Goal: Check status: Check status

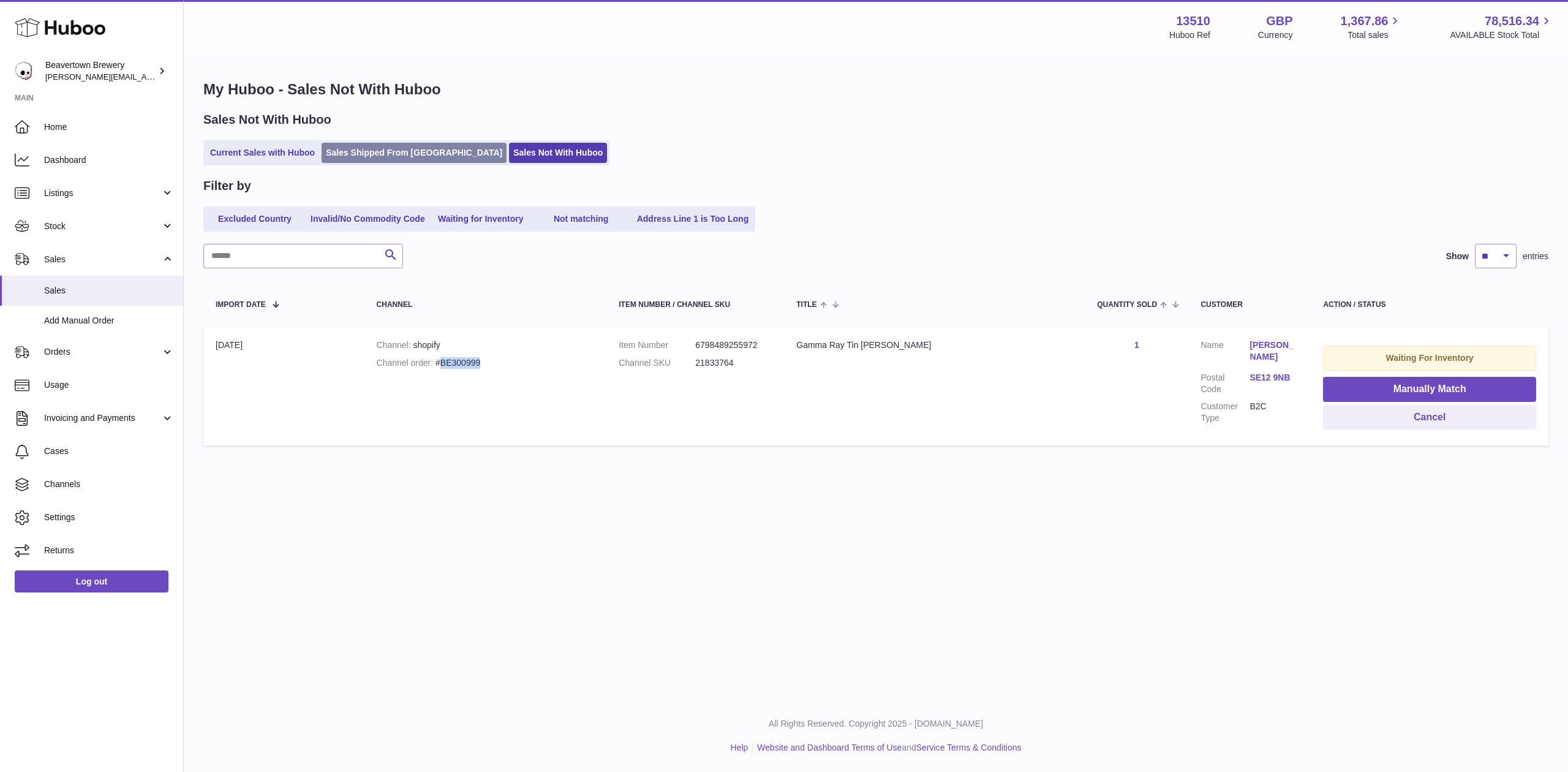
click at [379, 145] on link "Sales Shipped From [GEOGRAPHIC_DATA]" at bounding box center [414, 153] width 185 height 20
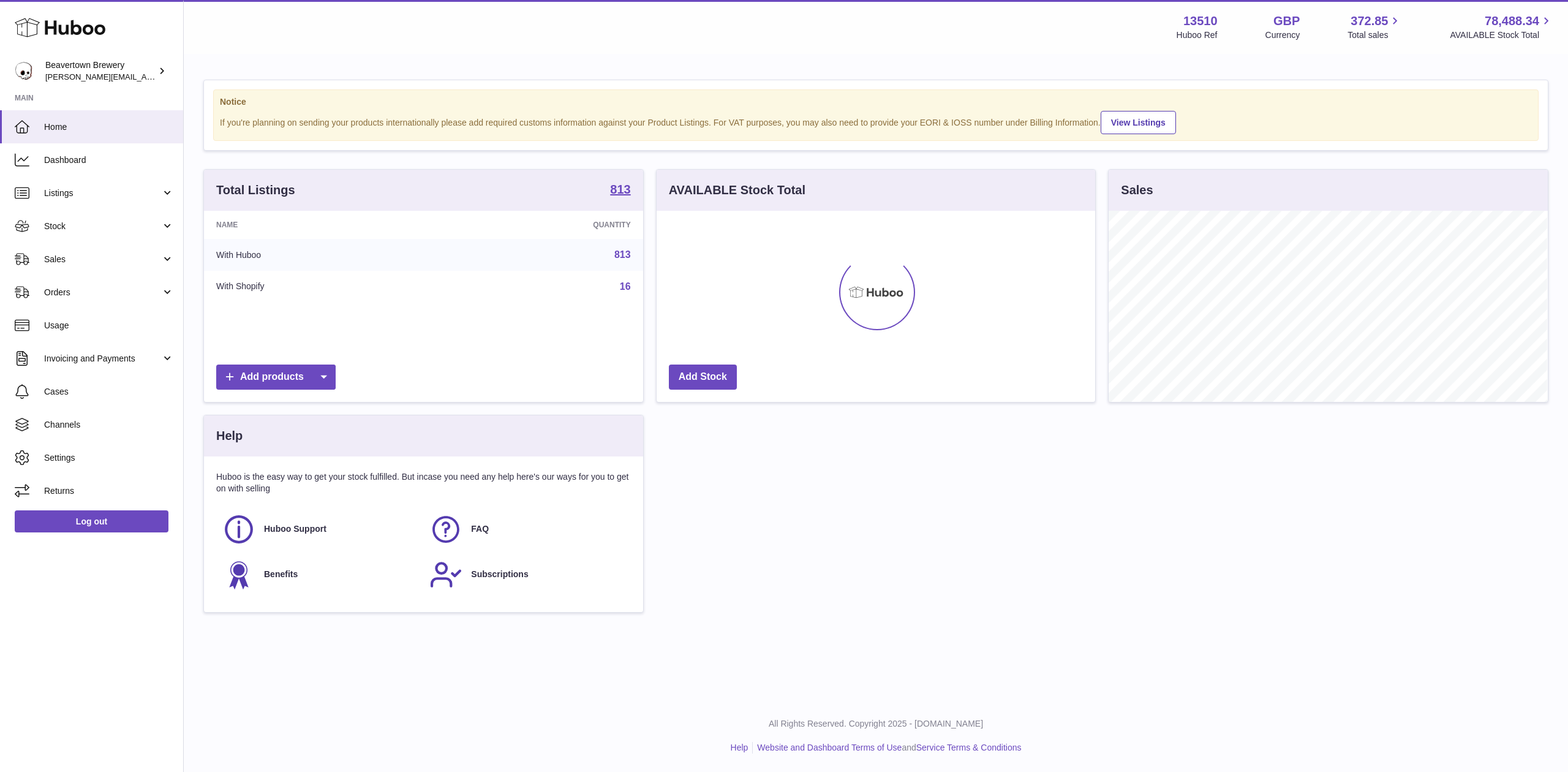
scroll to position [191, 439]
click at [78, 259] on span "Sales" at bounding box center [102, 259] width 117 height 12
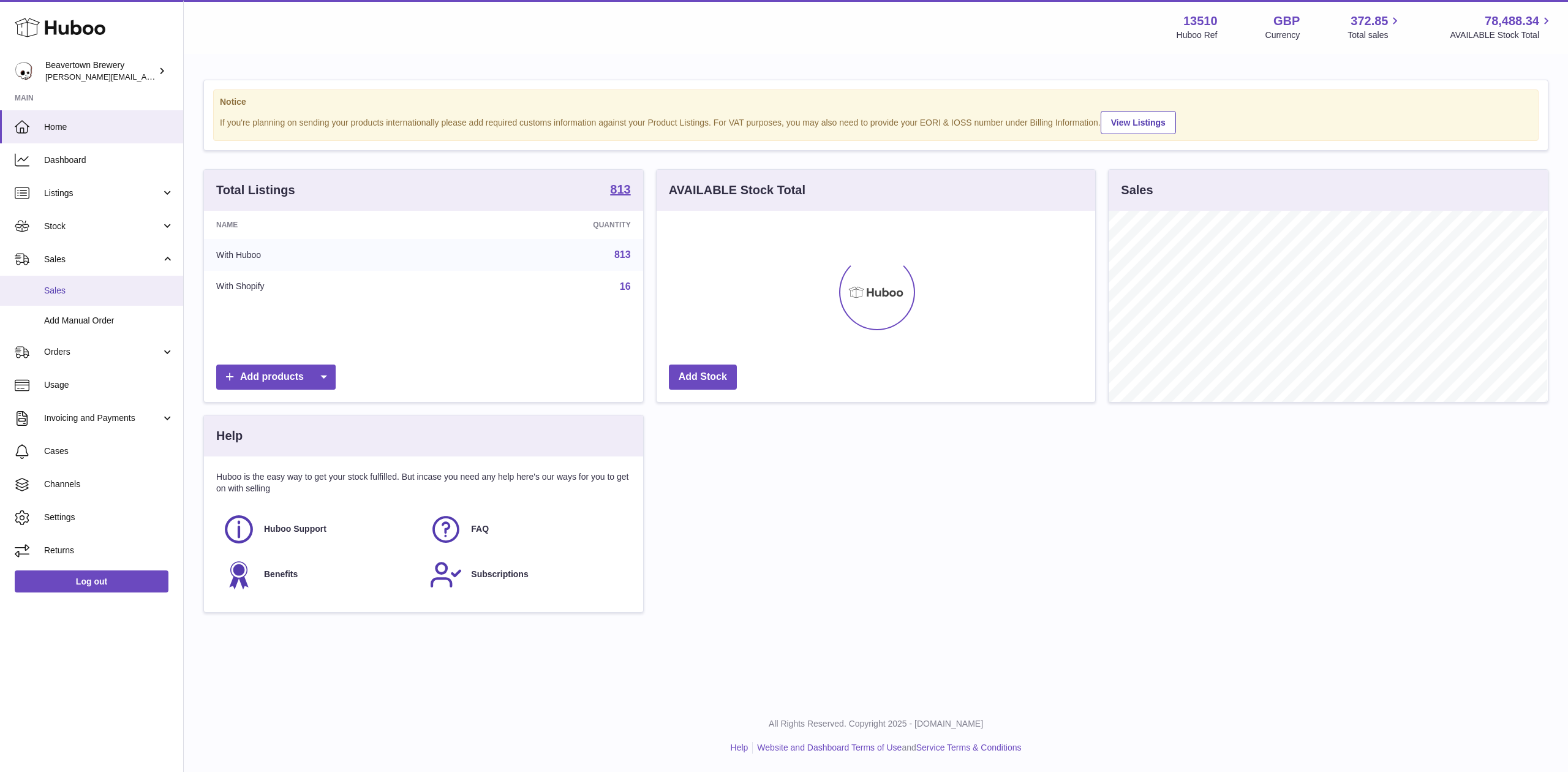
click at [80, 283] on link "Sales" at bounding box center [91, 291] width 183 height 30
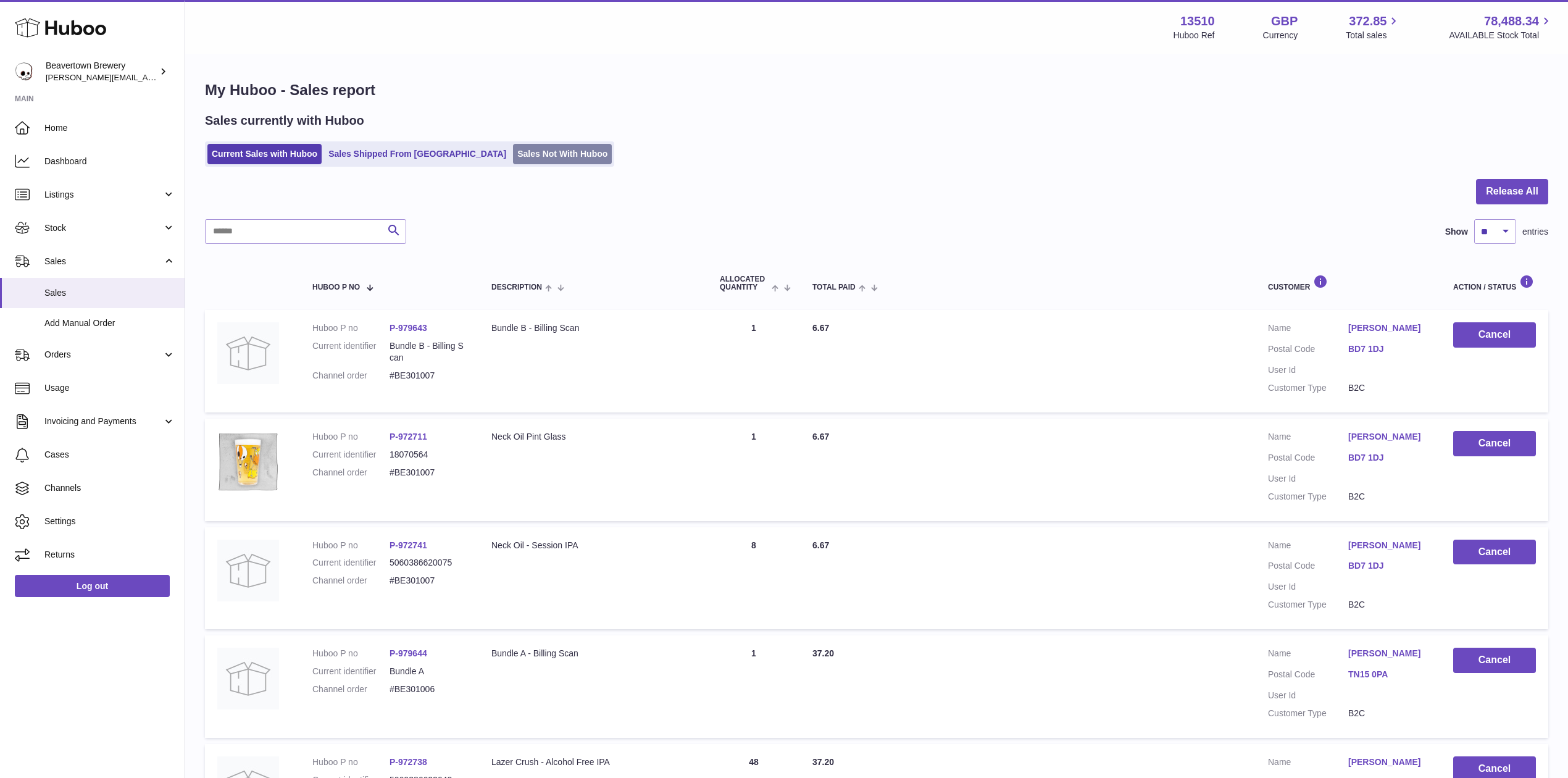
click at [513, 159] on link "Sales Not With Huboo" at bounding box center [562, 154] width 99 height 20
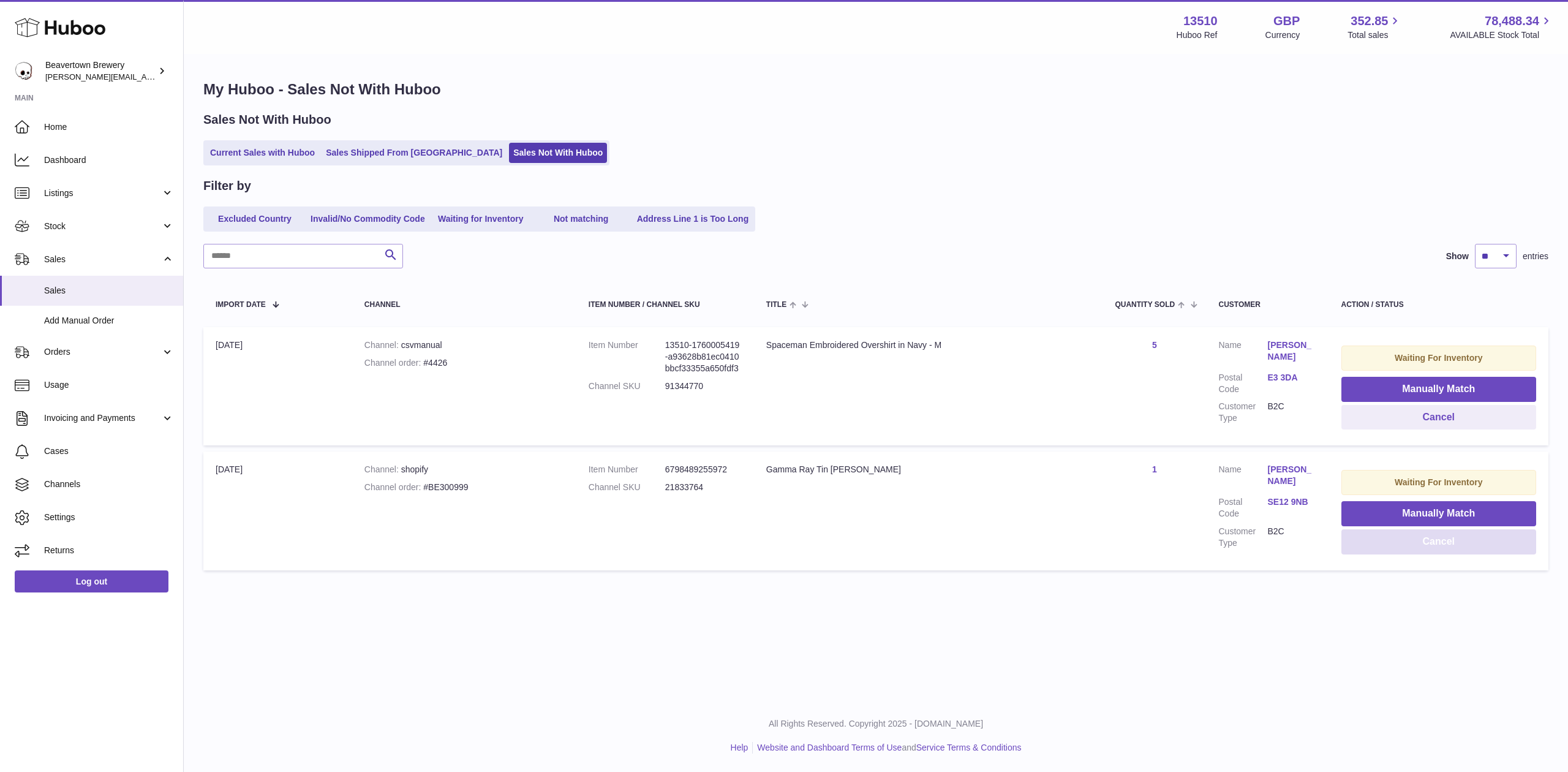
click at [1400, 540] on button "Cancel" at bounding box center [1439, 541] width 196 height 25
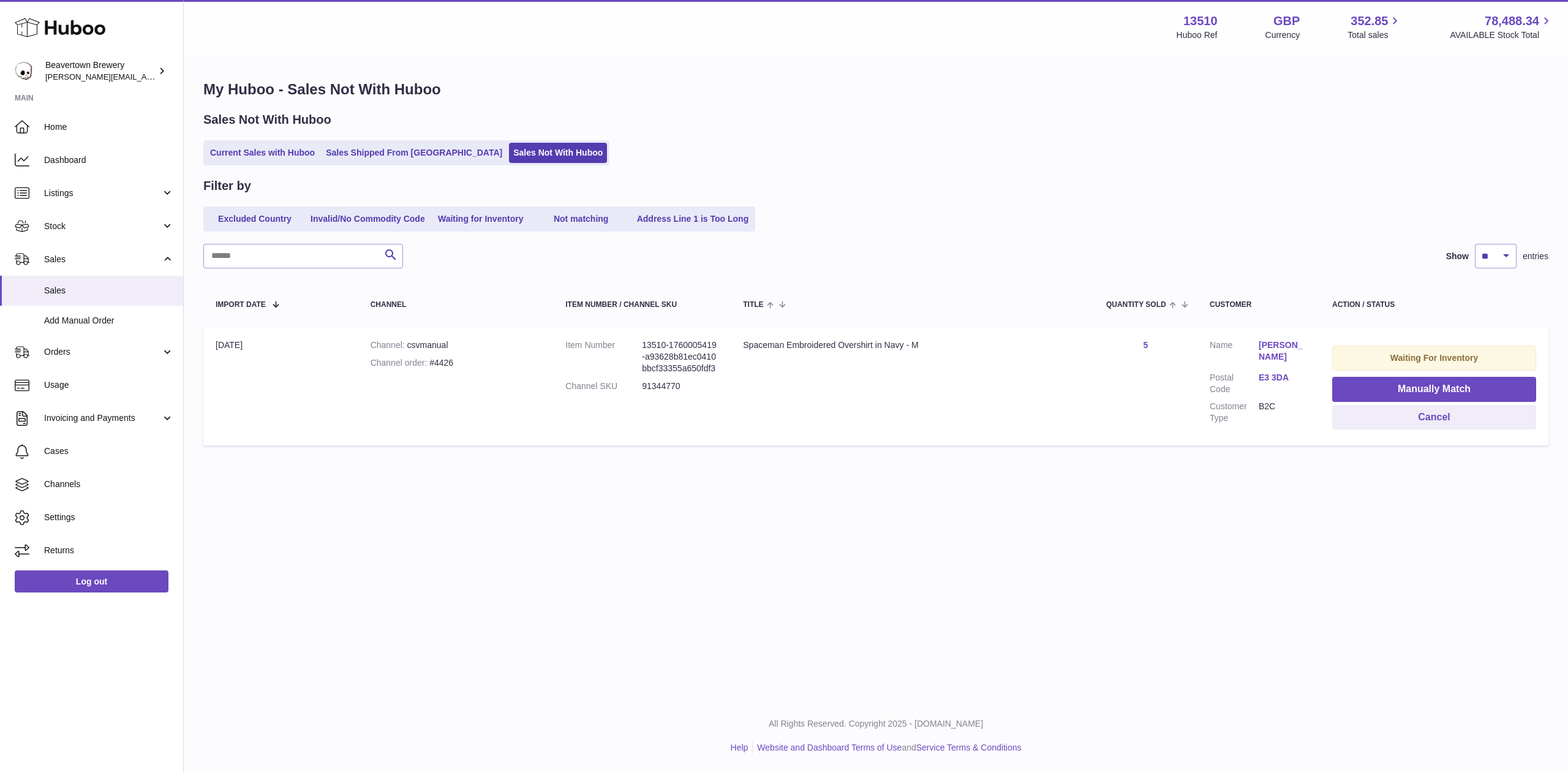
click at [443, 357] on div "Channel order #4426" at bounding box center [456, 363] width 171 height 12
copy div "4426"
click at [861, 332] on td "Title Spaceman Embroidered Overshirt in Navy - M" at bounding box center [912, 386] width 363 height 118
drag, startPoint x: 941, startPoint y: 339, endPoint x: 734, endPoint y: 346, distance: 207.1
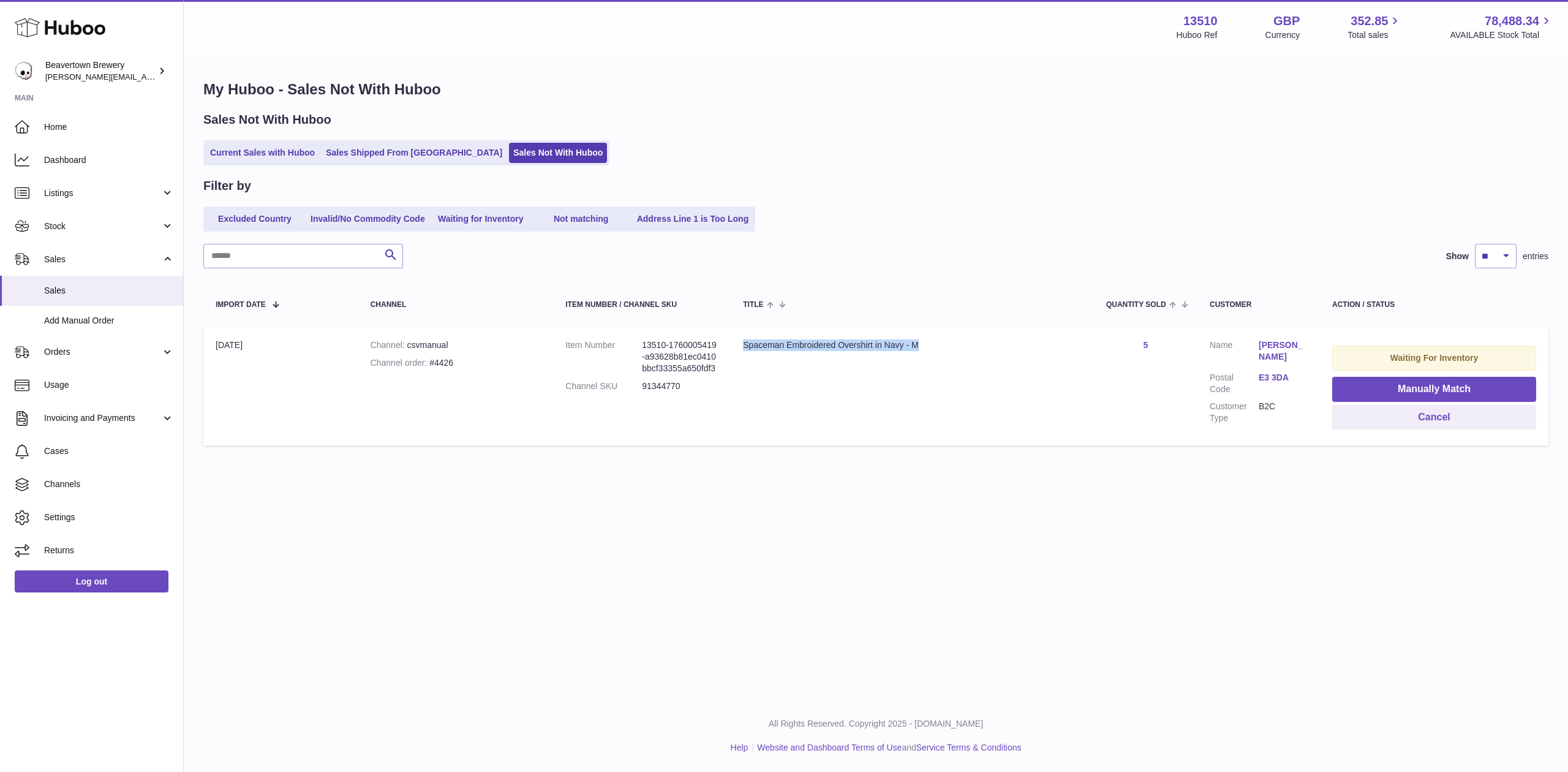
click at [734, 346] on td "Title Spaceman Embroidered Overshirt in Navy - M" at bounding box center [912, 386] width 363 height 118
copy div "Spaceman Embroidered Overshirt in Navy - M"
drag, startPoint x: 557, startPoint y: 457, endPoint x: 565, endPoint y: 459, distance: 8.2
click at [557, 457] on div "My Huboo - Sales Not With Huboo Sales Not With Huboo Current Sales with Huboo S…" at bounding box center [876, 266] width 1385 height 421
click at [390, 124] on div "Sales Not With Huboo" at bounding box center [876, 120] width 1345 height 17
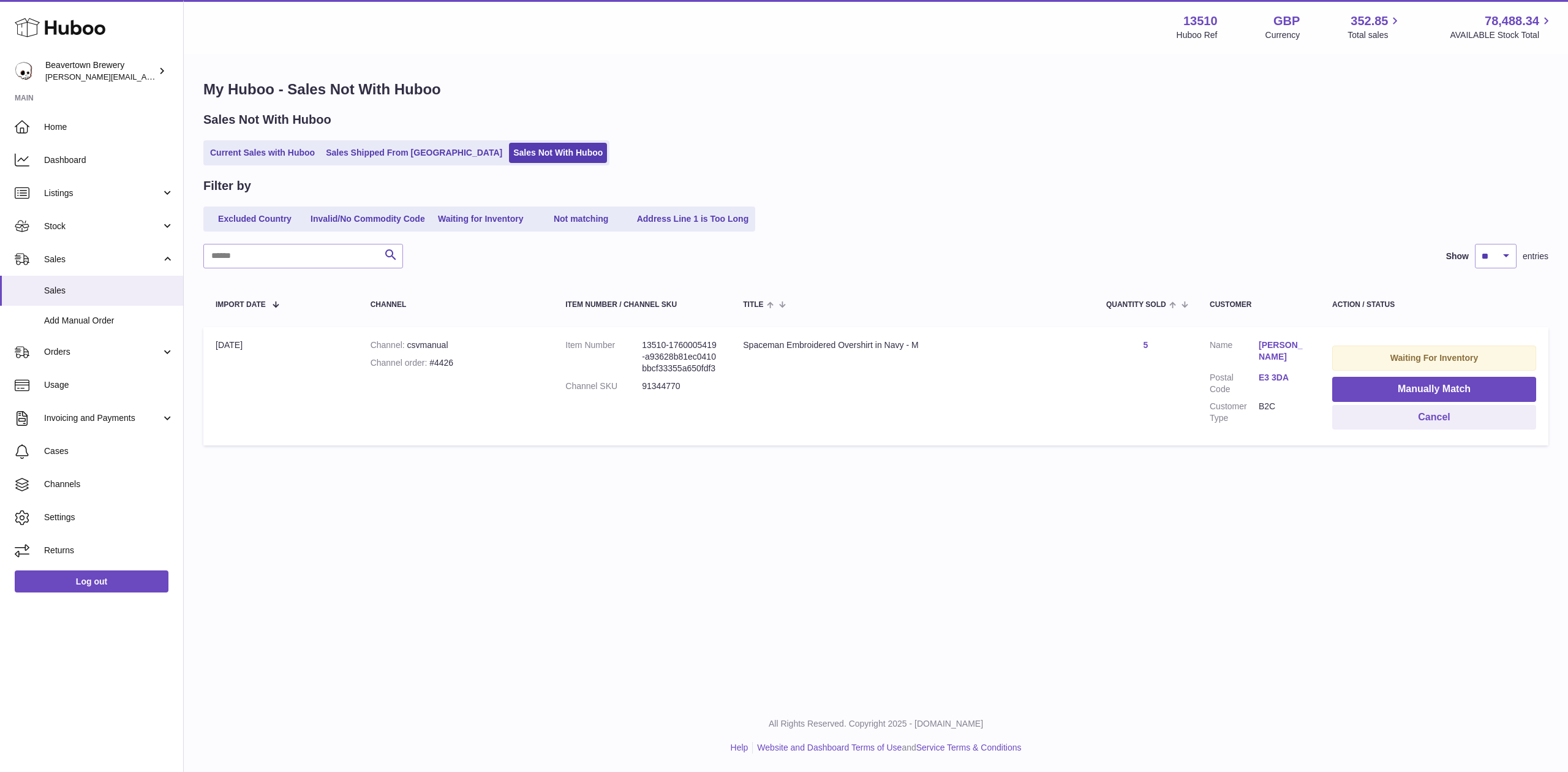
click at [390, 140] on ul "Current Sales with Huboo Sales Shipped From Huboo Sales Not With Huboo" at bounding box center [406, 153] width 406 height 25
click at [390, 148] on link "Sales Shipped From [GEOGRAPHIC_DATA]" at bounding box center [414, 153] width 185 height 20
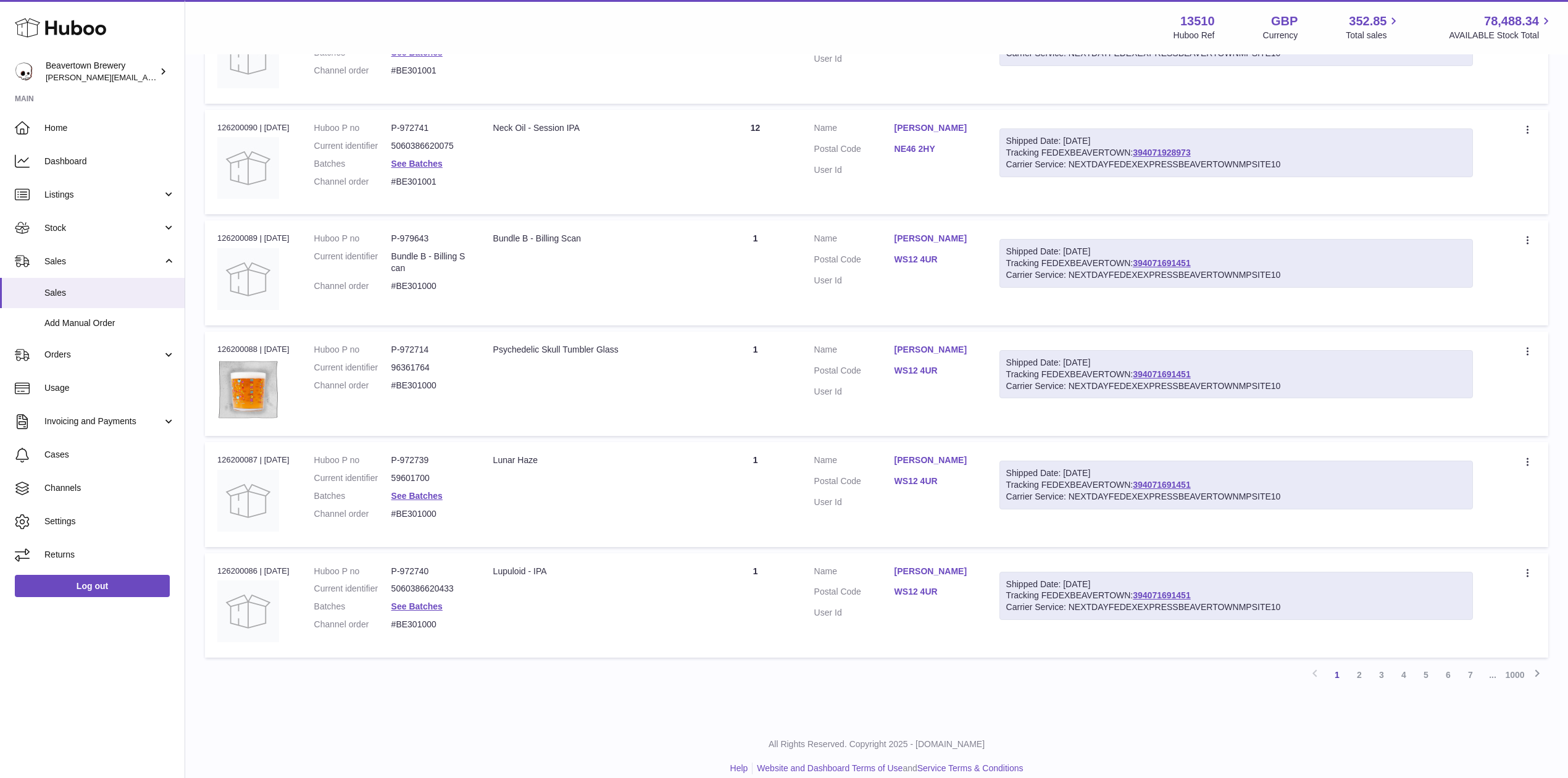
scroll to position [751, 0]
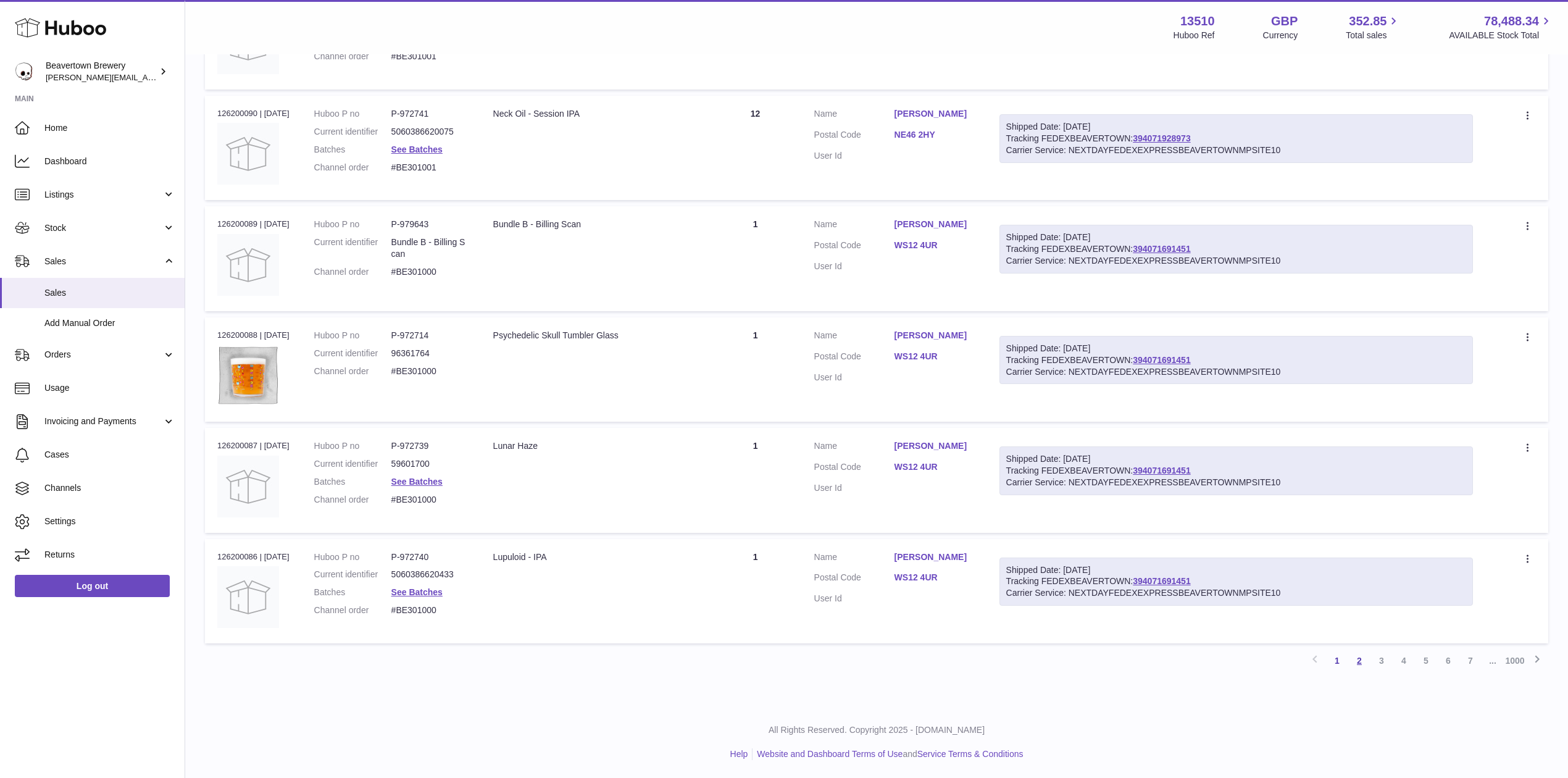
click at [1361, 660] on link "2" at bounding box center [1360, 661] width 22 height 22
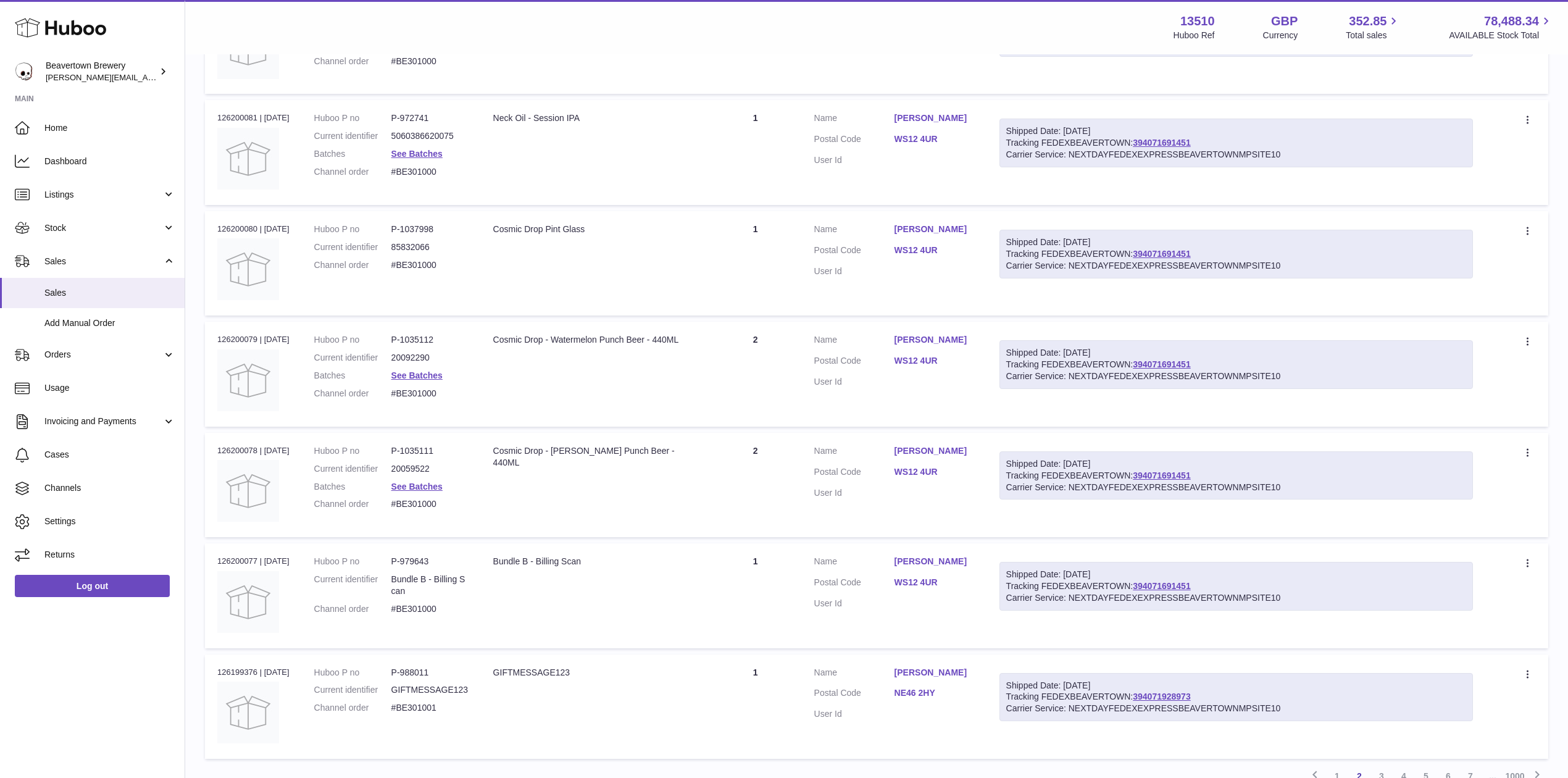
scroll to position [751, 0]
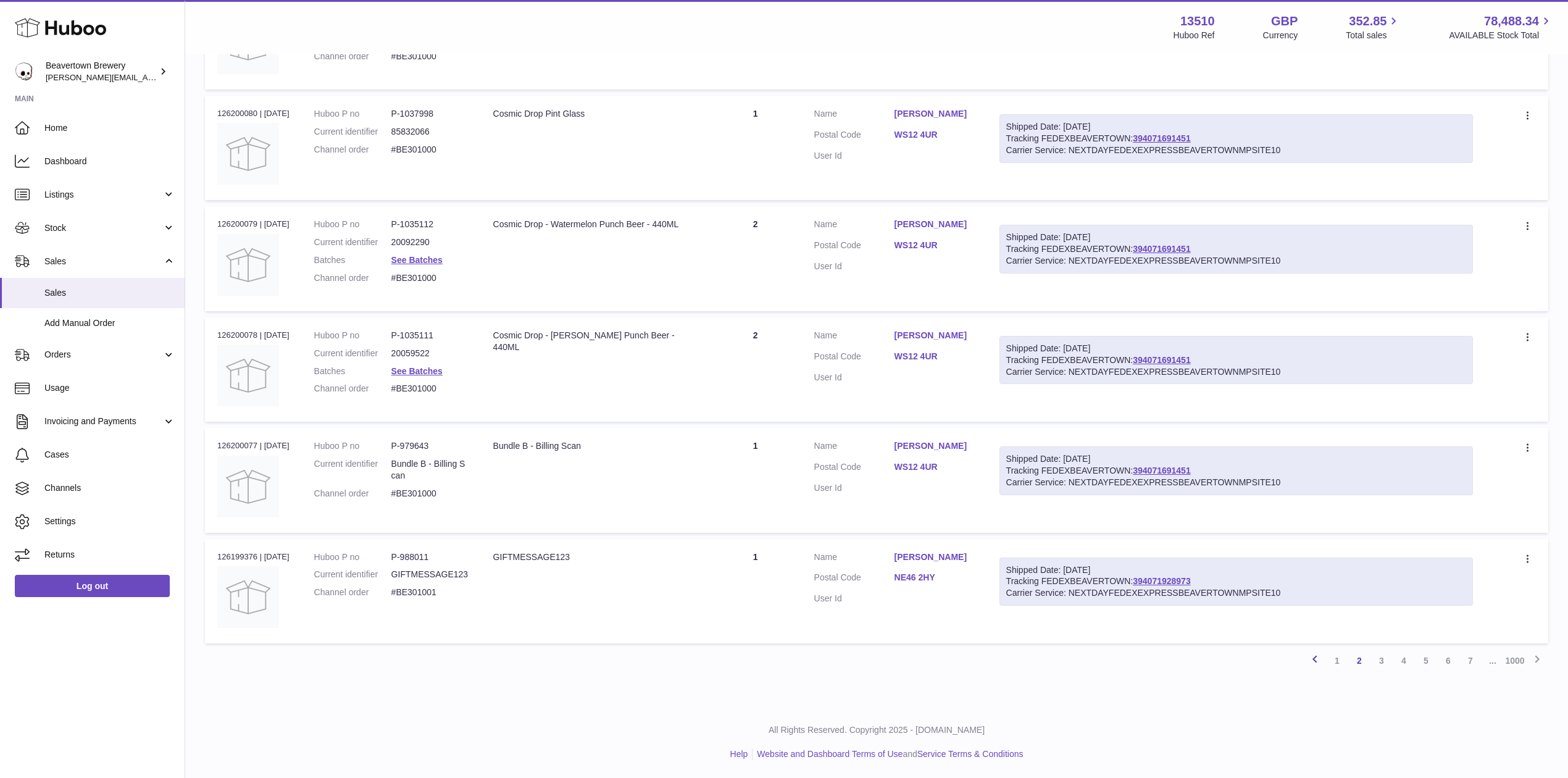
click at [1310, 659] on icon at bounding box center [1315, 659] width 15 height 15
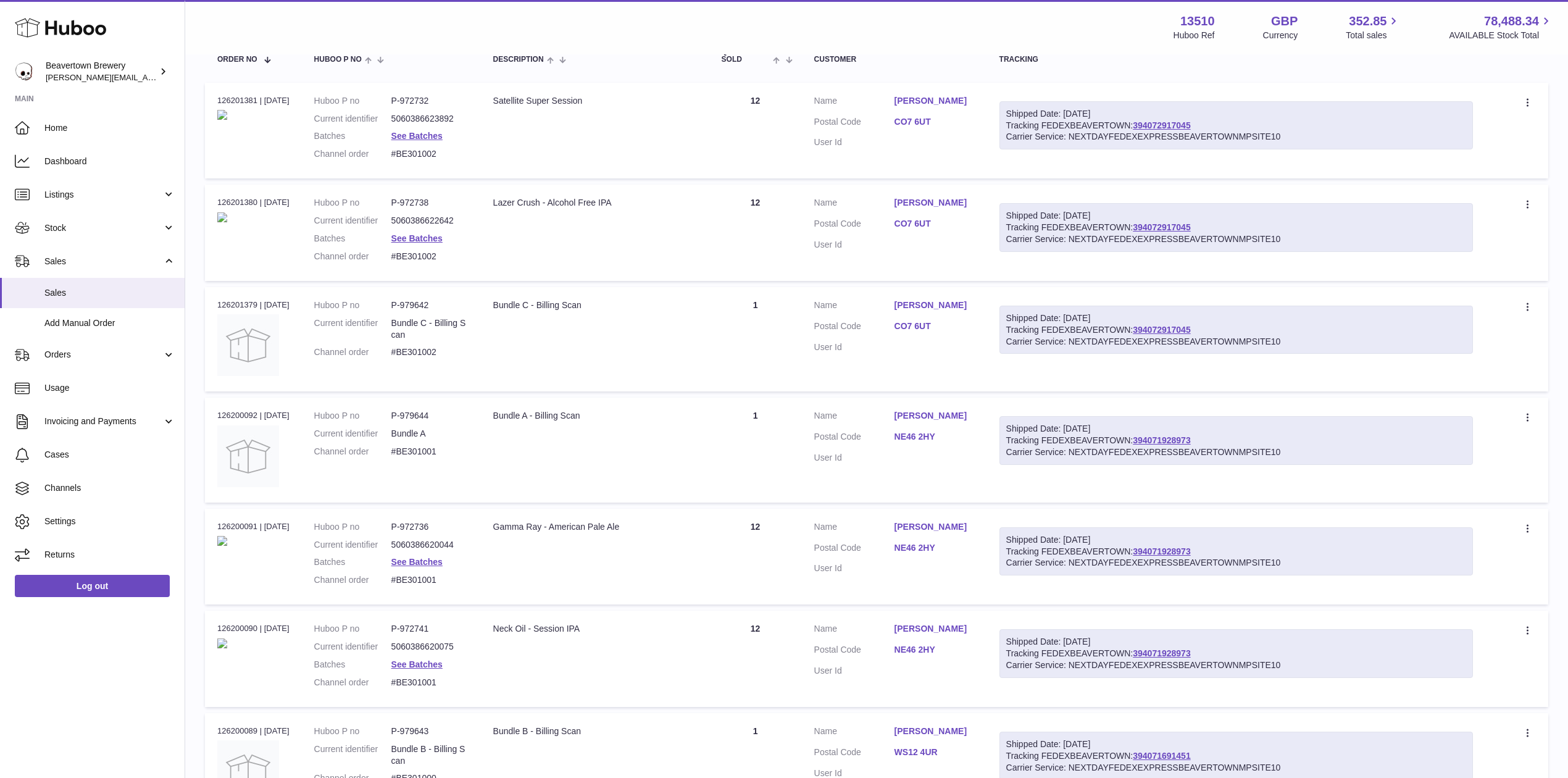
scroll to position [56, 0]
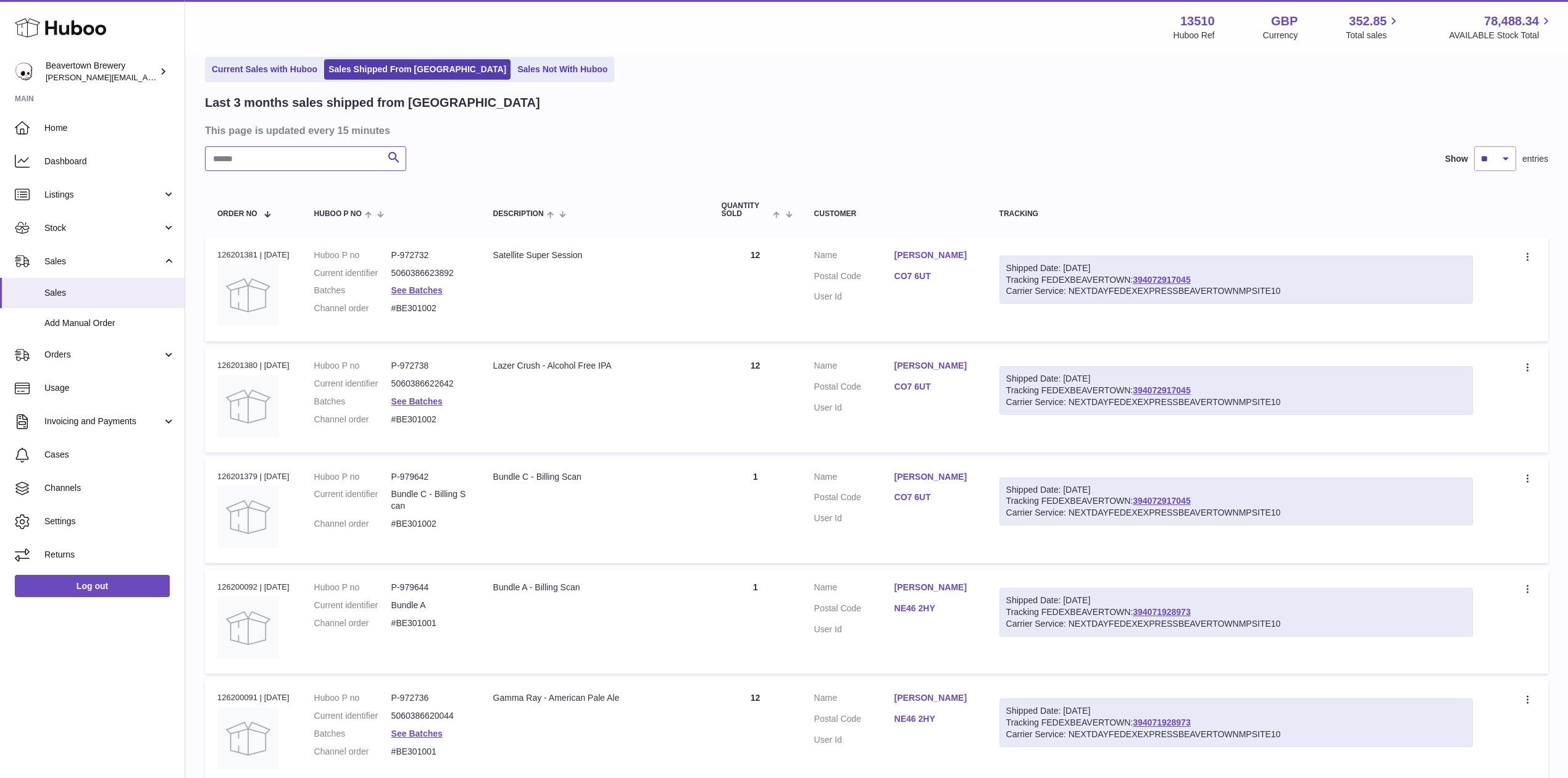
click at [318, 168] on input "text" at bounding box center [306, 159] width 201 height 25
paste input "*****"
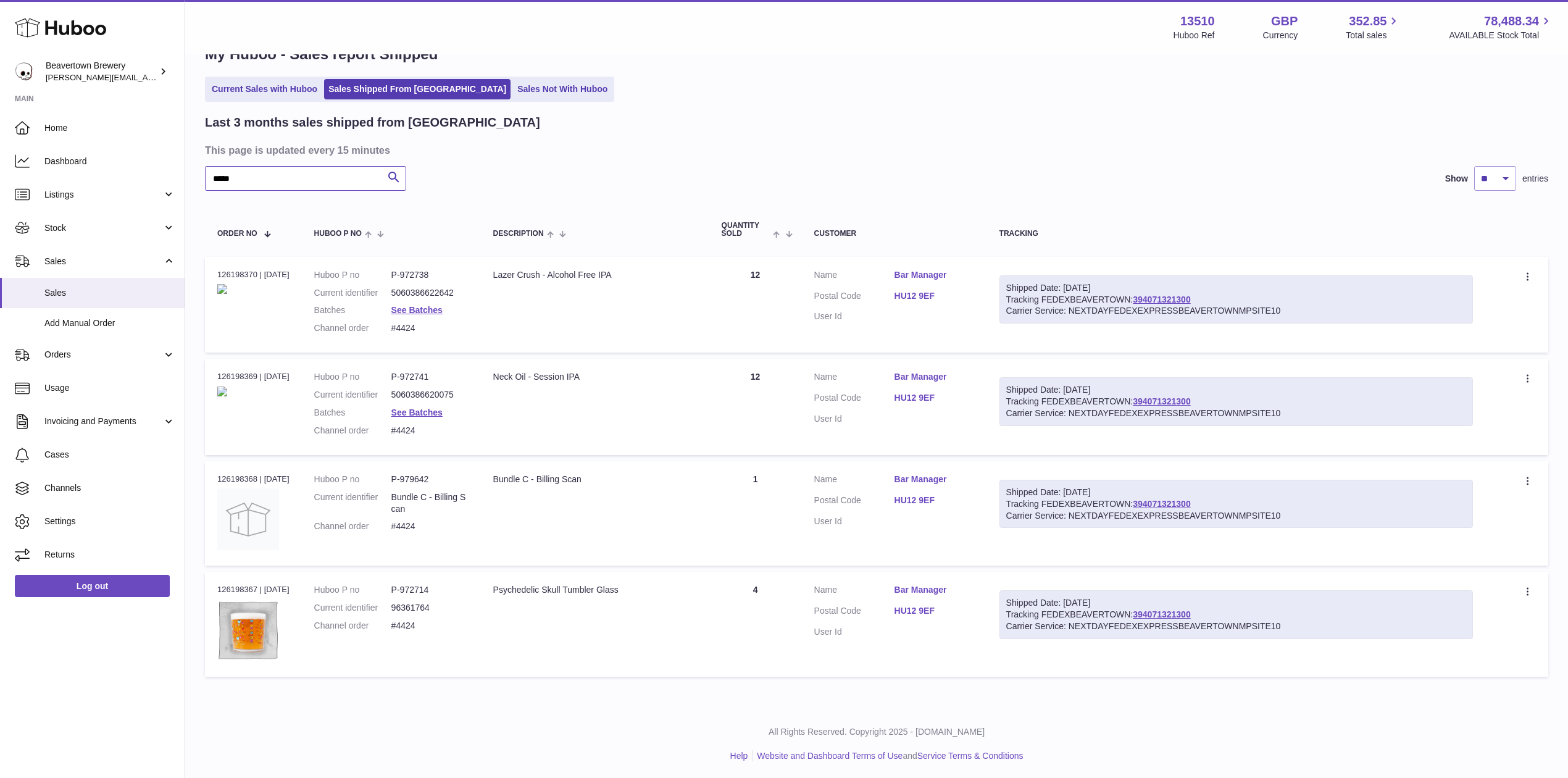
scroll to position [54, 0]
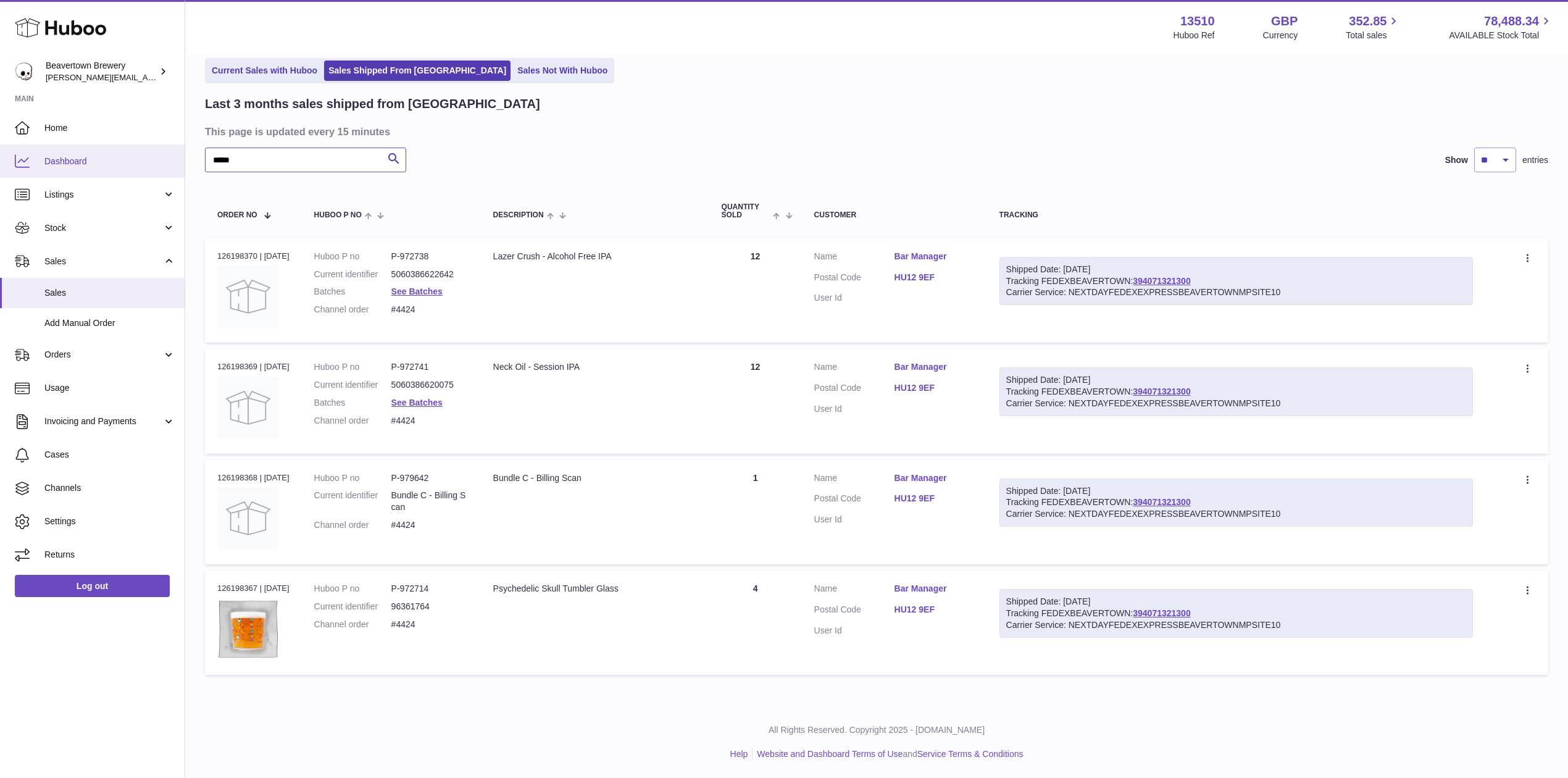
drag, startPoint x: 310, startPoint y: 171, endPoint x: 154, endPoint y: 152, distance: 157.2
click at [141, 153] on div "Huboo Beavertown Brewery Matthew.McCormack@beavertownbrewery.co.uk Main Home Da…" at bounding box center [784, 362] width 1568 height 833
paste input "text"
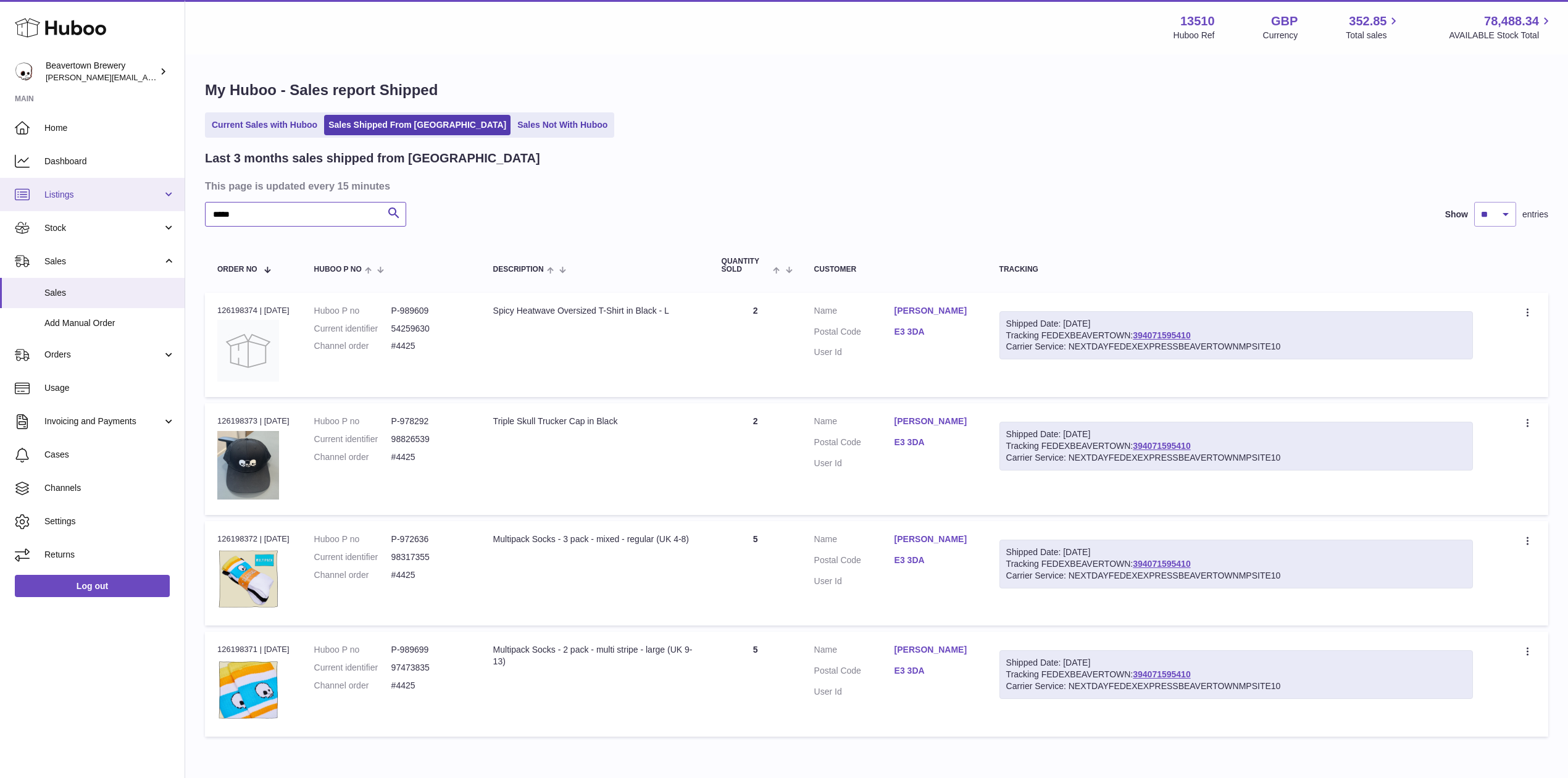
drag, startPoint x: 250, startPoint y: 215, endPoint x: 61, endPoint y: 198, distance: 189.8
click at [94, 194] on div "Huboo Beavertown Brewery Matthew.McCormack@beavertownbrewery.co.uk Main Home Da…" at bounding box center [784, 420] width 1568 height 840
paste input "text"
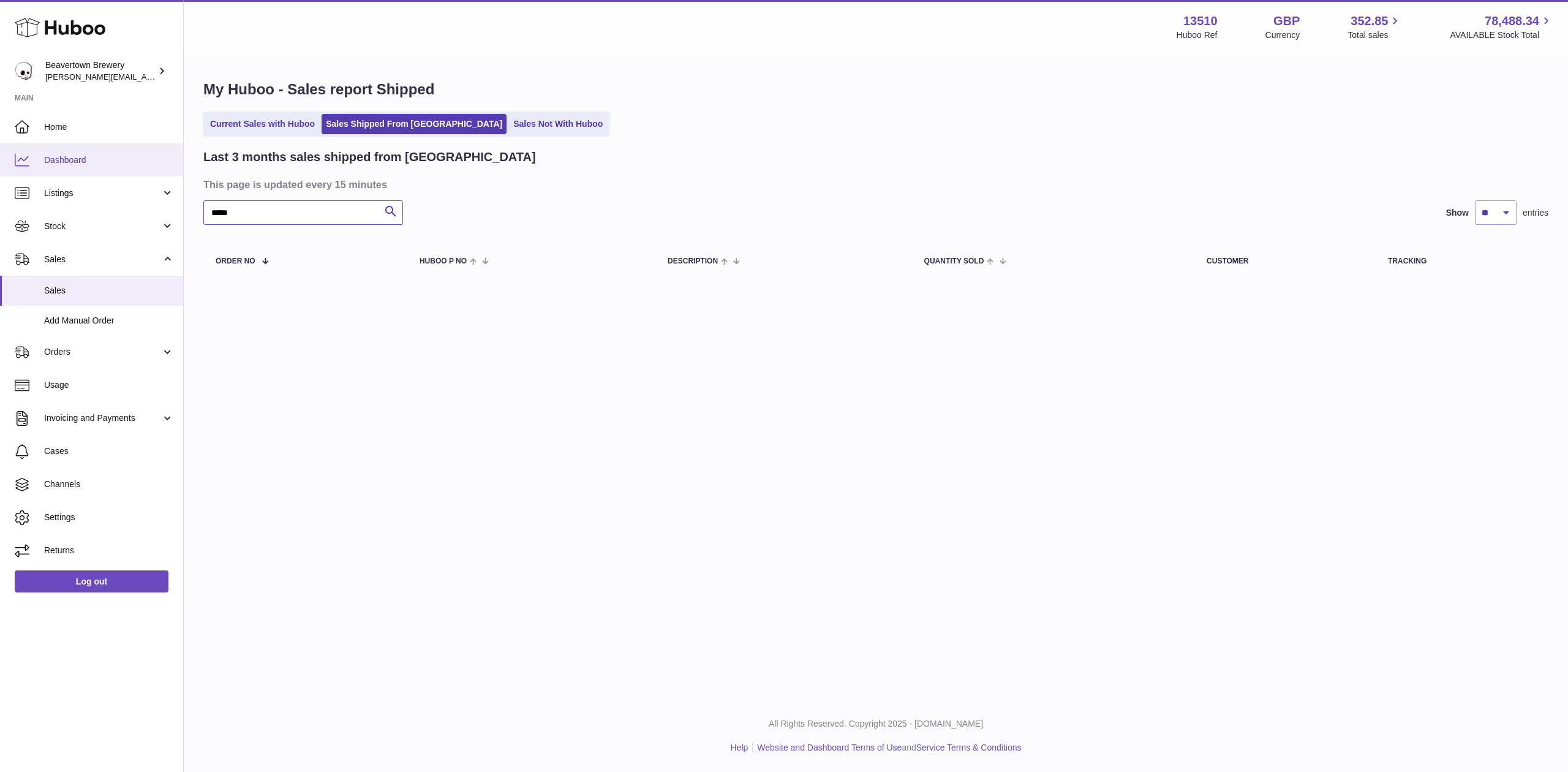
drag, startPoint x: 312, startPoint y: 208, endPoint x: 0, endPoint y: 165, distance: 314.9
click at [16, 167] on div "Huboo Beavertown Brewery Matthew.McCormack@beavertownbrewery.co.uk Main Home Da…" at bounding box center [784, 386] width 1568 height 772
paste input "text"
type input "*****"
click at [533, 126] on link "Sales Not With Huboo" at bounding box center [558, 124] width 98 height 20
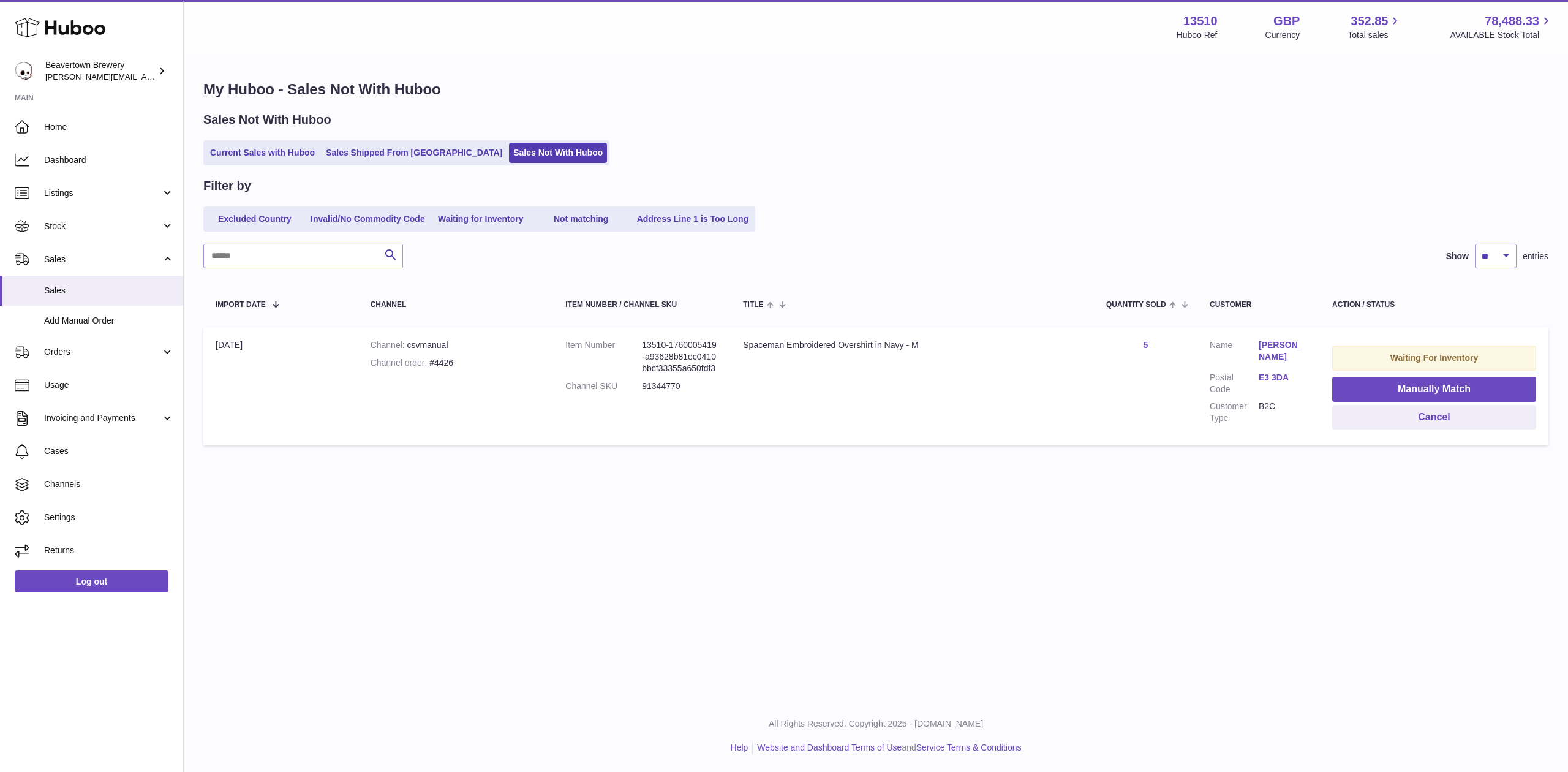
click at [454, 369] on td "Channel csvmanual Channel order #4426" at bounding box center [456, 386] width 196 height 118
click at [454, 369] on td "Channel csvmanual Channel order #4426" at bounding box center [456, 386] width 196 height 118
click at [442, 362] on div "Channel order #4426" at bounding box center [456, 363] width 171 height 12
drag, startPoint x: 450, startPoint y: 361, endPoint x: 422, endPoint y: 361, distance: 28.0
click at [422, 361] on div "Channel order #4426" at bounding box center [456, 363] width 171 height 12
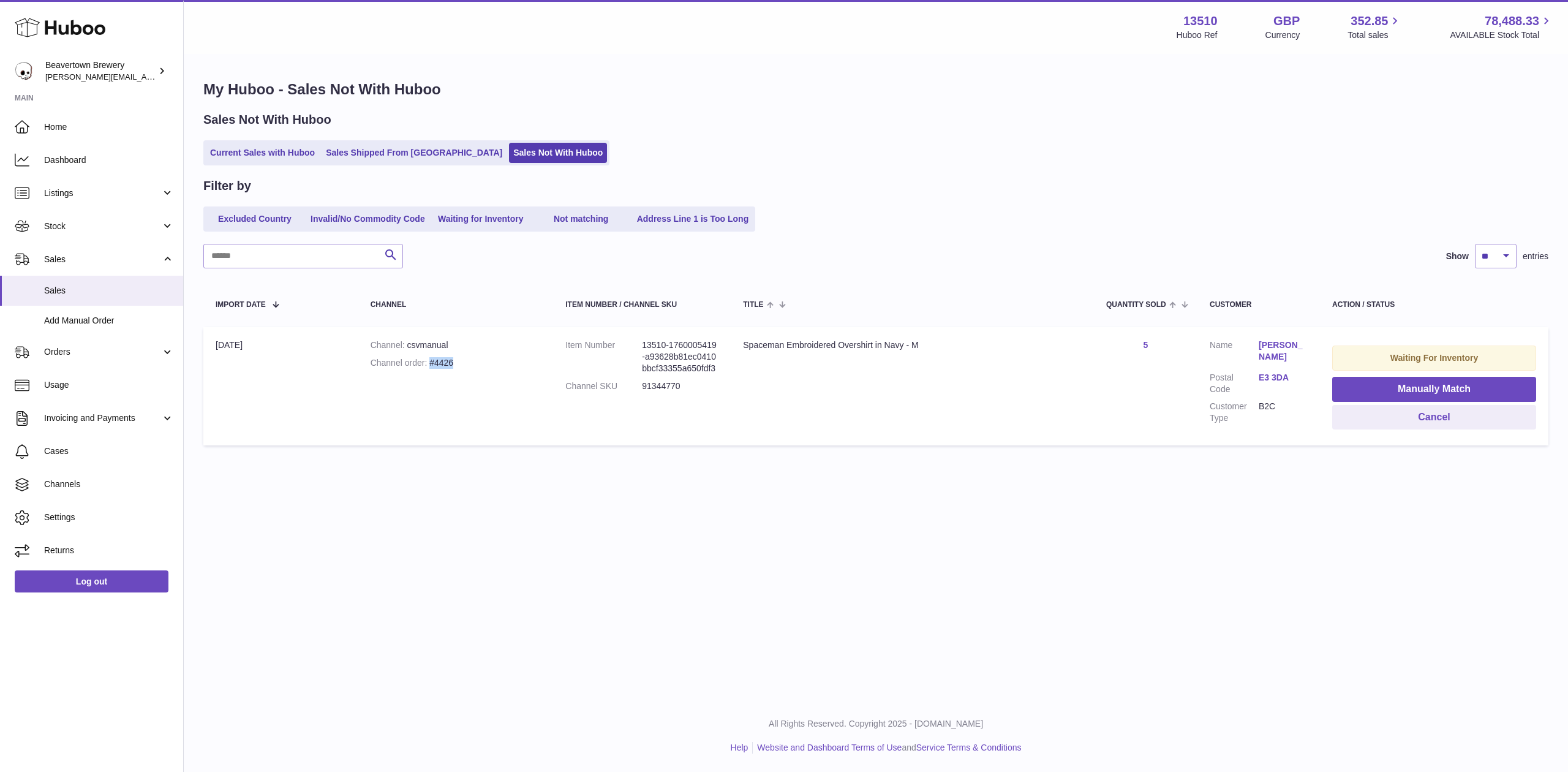
copy div "#4426"
click at [61, 358] on link "Orders" at bounding box center [91, 353] width 183 height 33
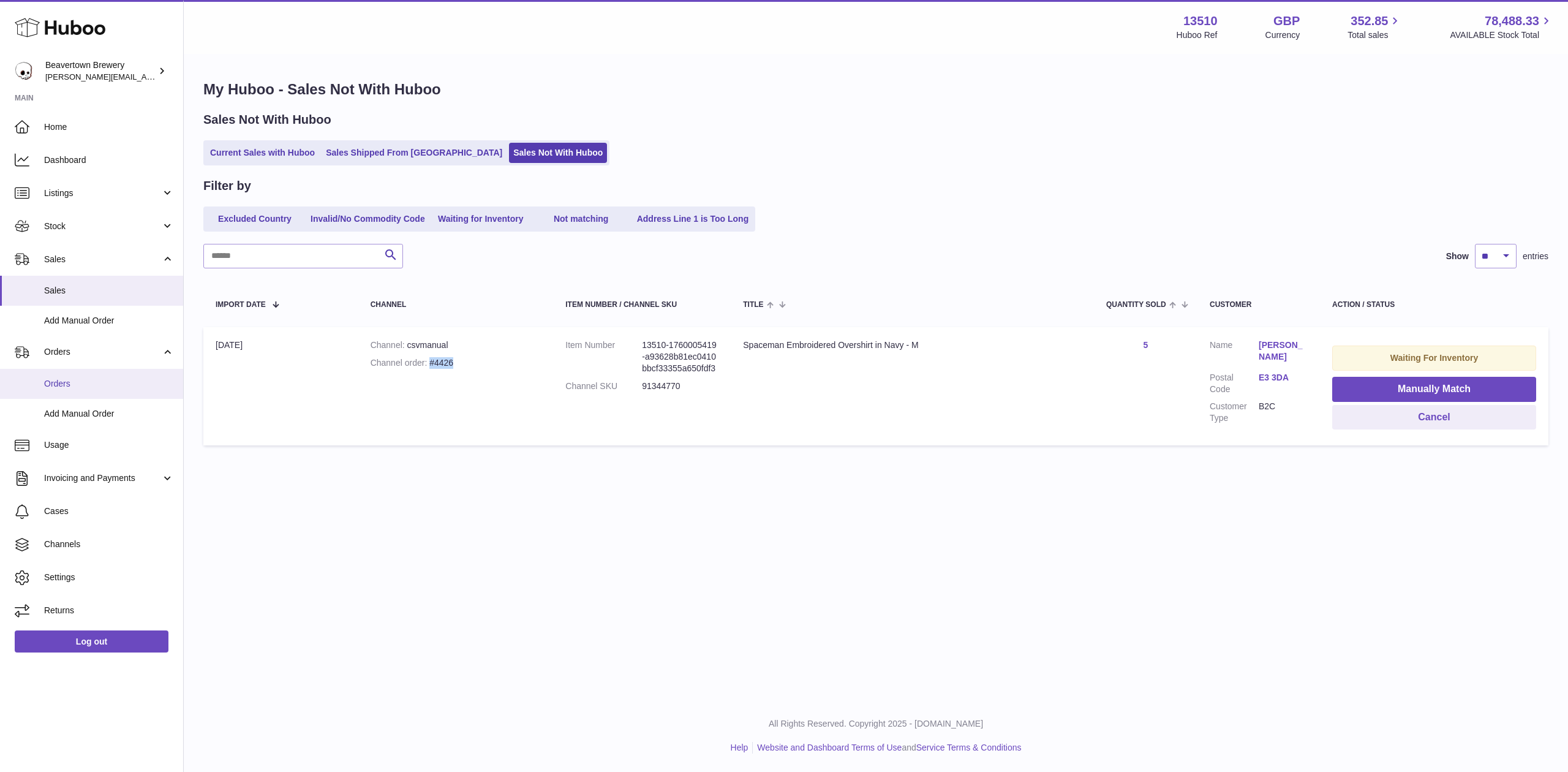
click at [74, 376] on link "Orders" at bounding box center [91, 384] width 183 height 30
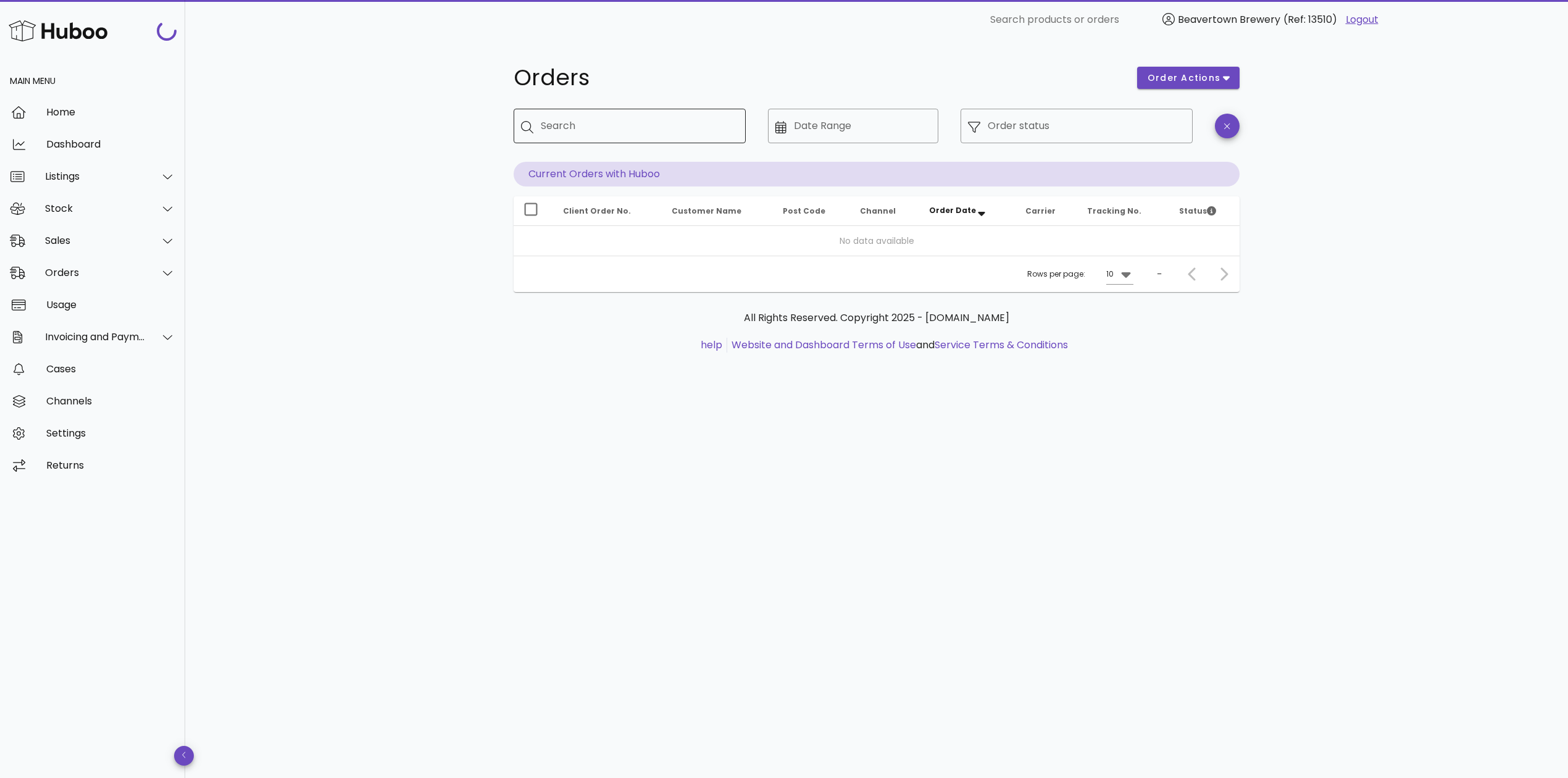
click at [639, 140] on div "Search" at bounding box center [638, 126] width 195 height 35
paste input "*****"
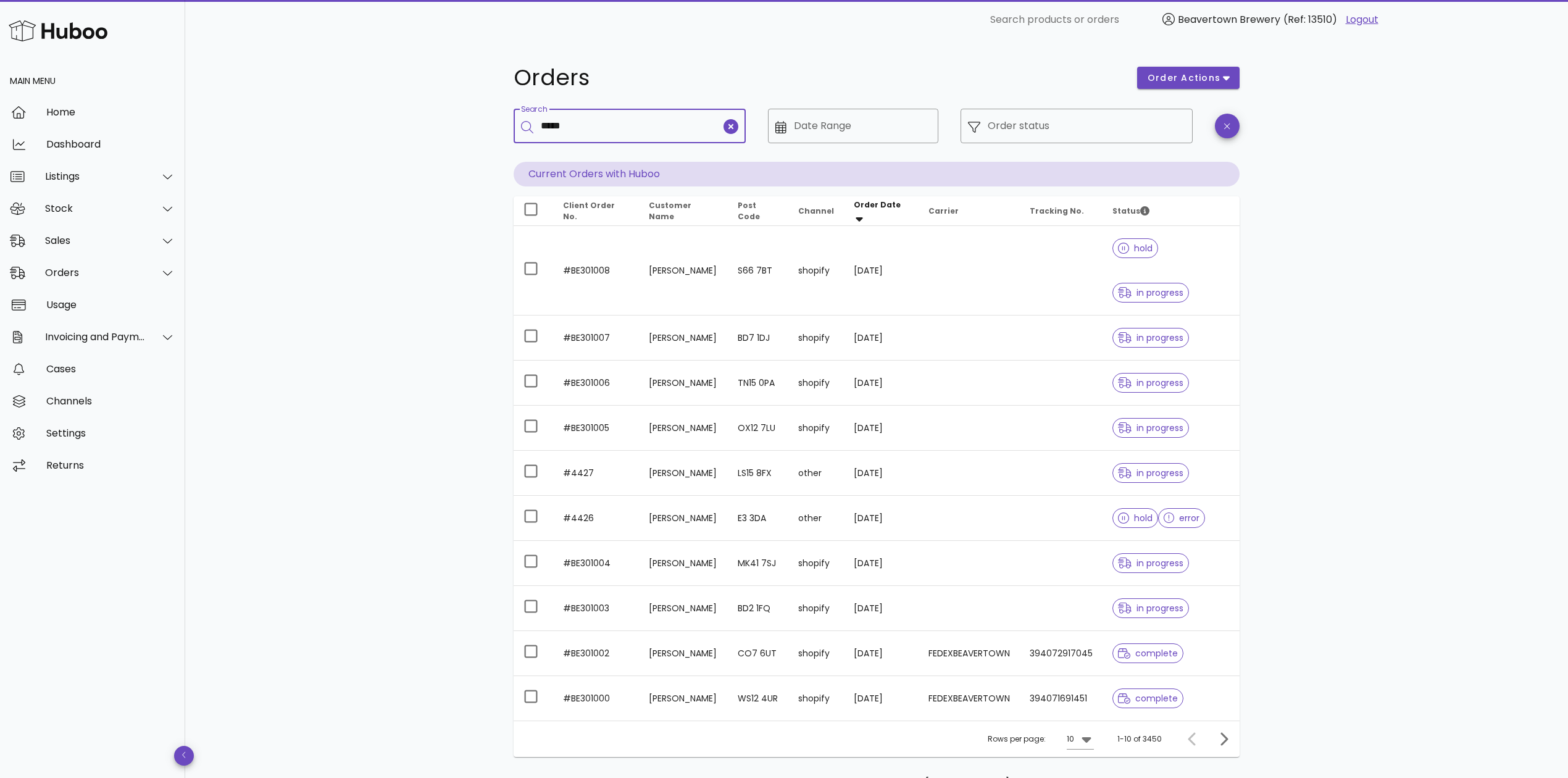
type input "*****"
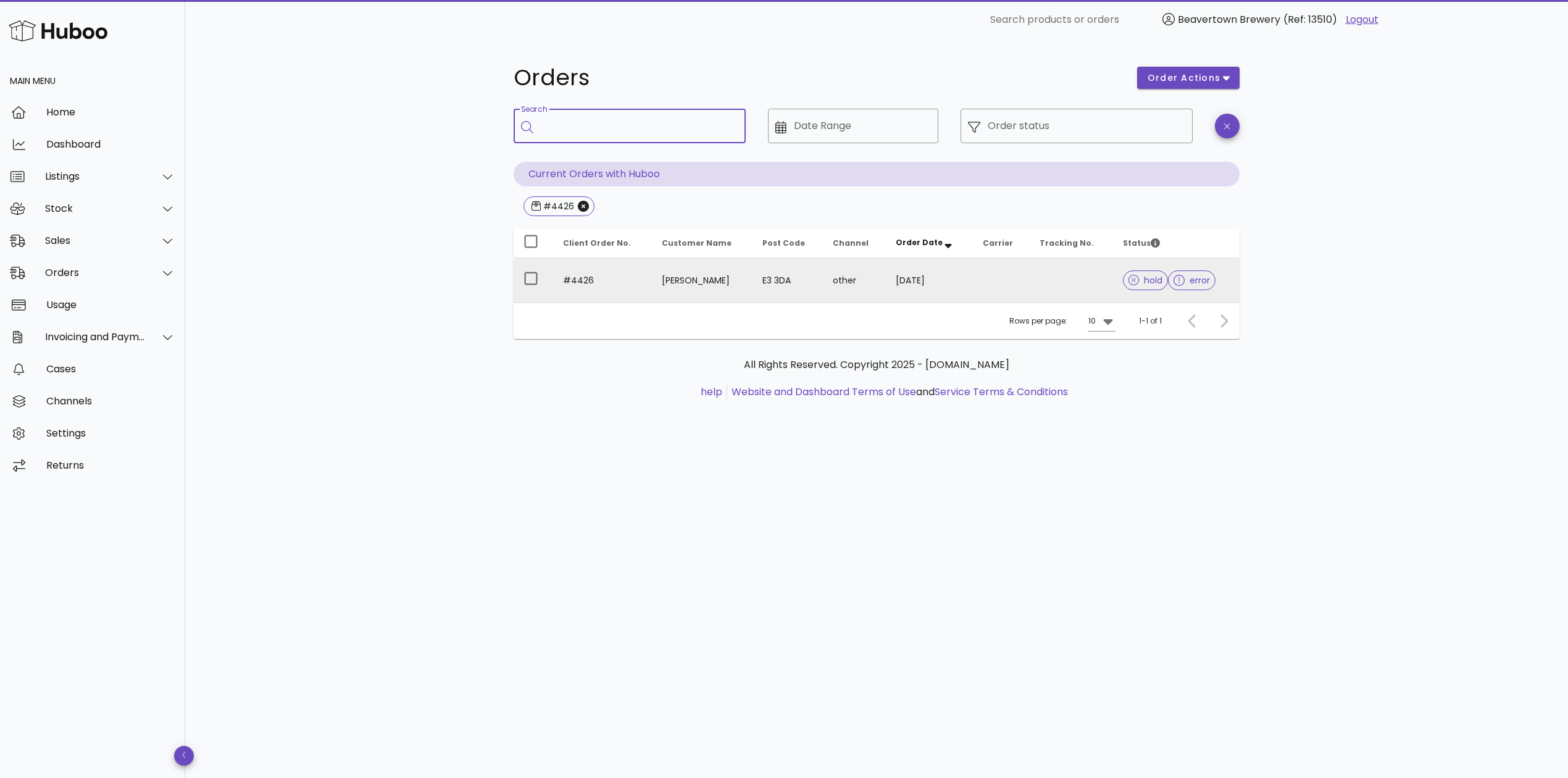
click at [1063, 282] on td at bounding box center [1071, 281] width 83 height 44
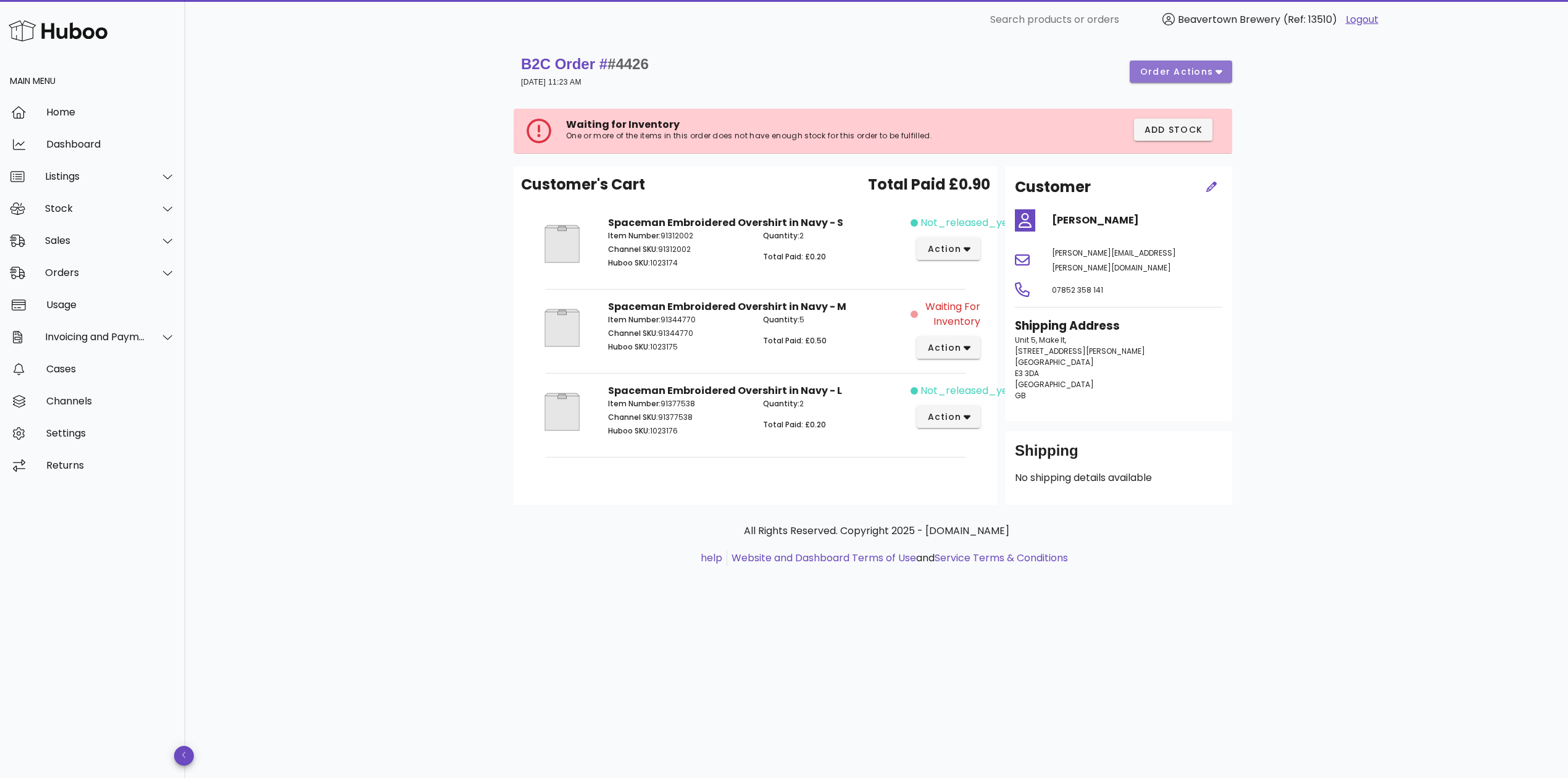
click at [1183, 69] on span "order actions" at bounding box center [1177, 72] width 74 height 13
click at [1187, 147] on div "Cancel" at bounding box center [1197, 146] width 106 height 32
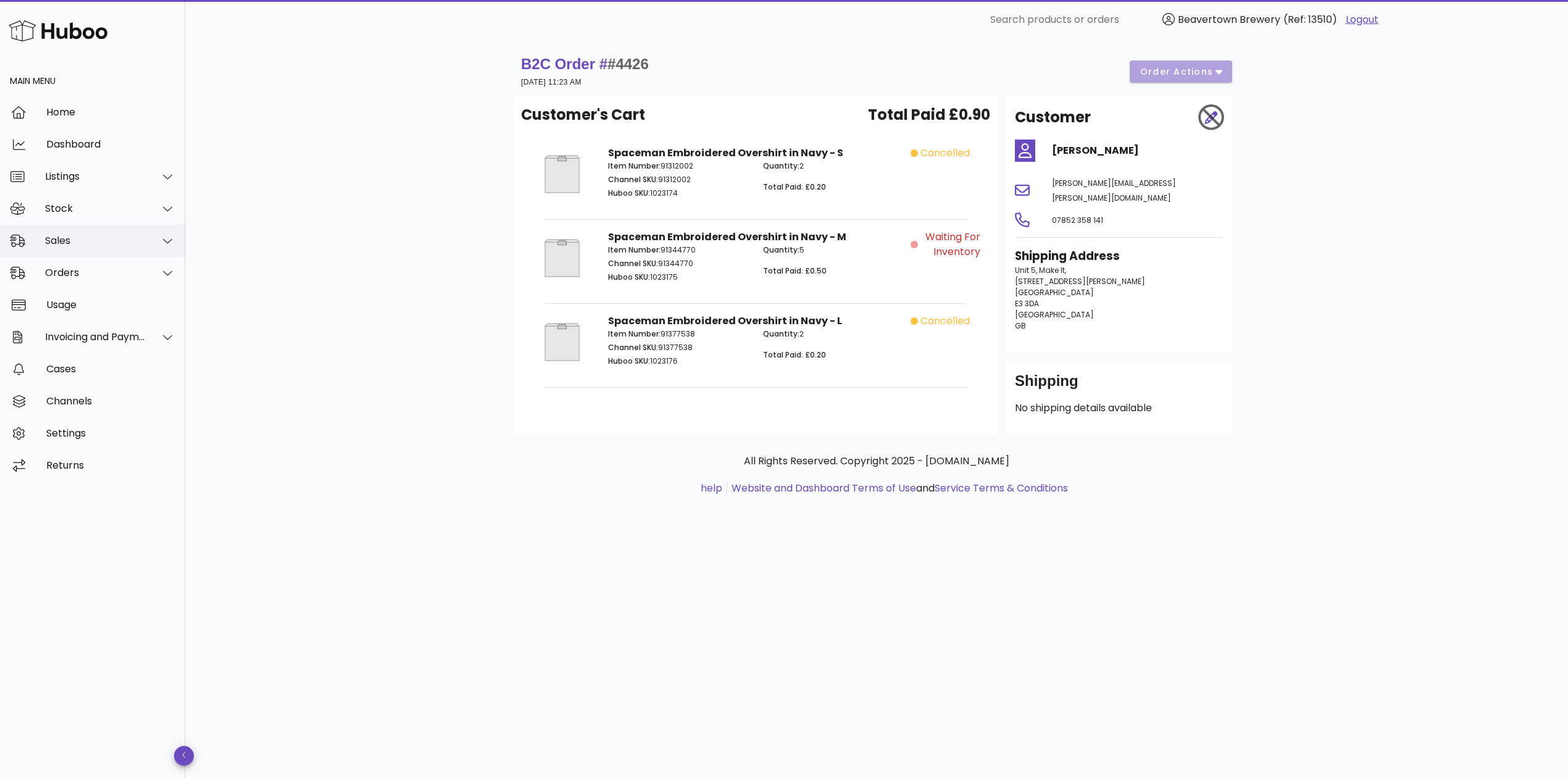
click at [77, 229] on div "Sales" at bounding box center [93, 241] width 185 height 32
click at [77, 258] on div "Sales" at bounding box center [110, 271] width 131 height 27
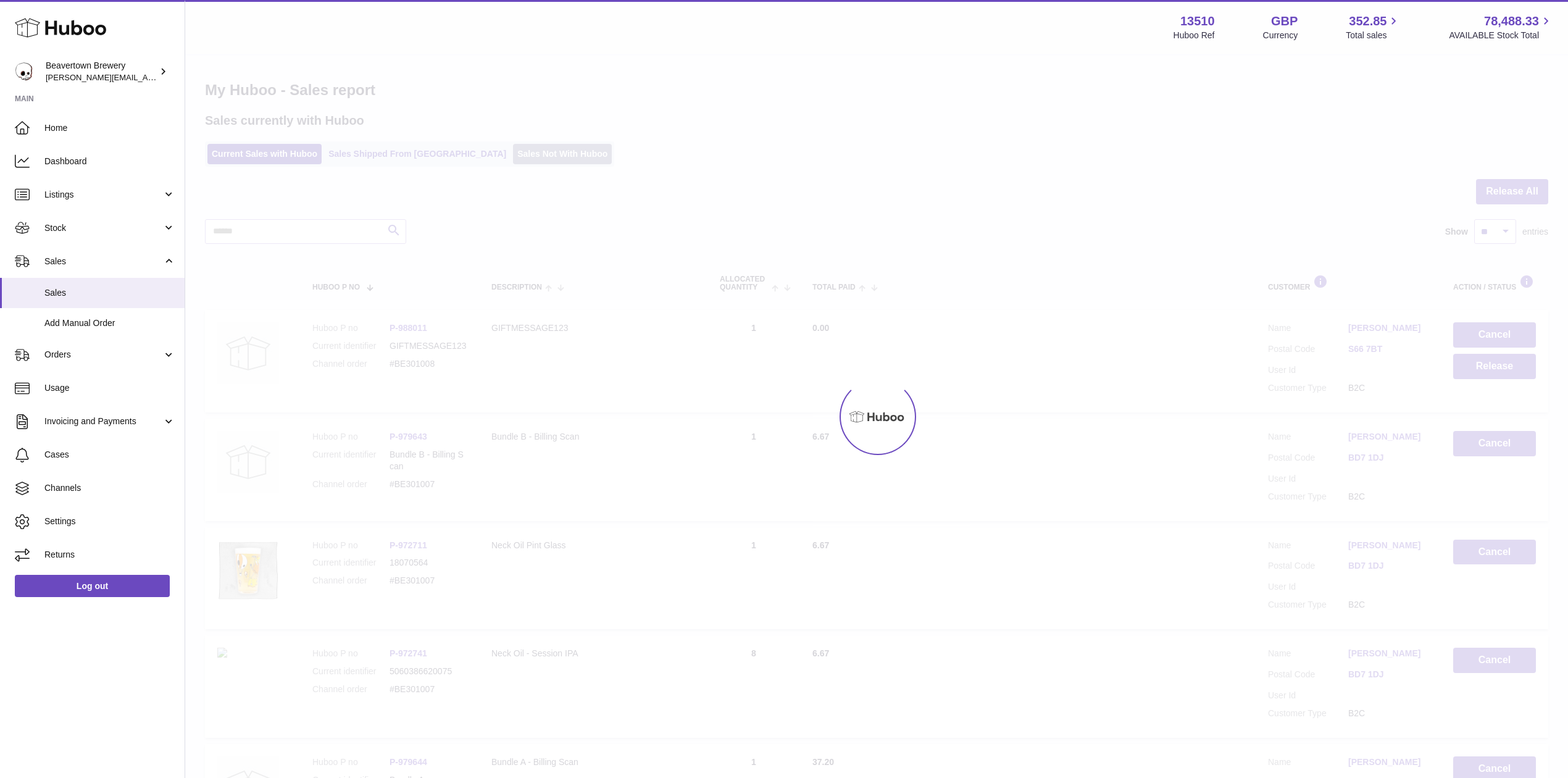
click at [513, 151] on link "Sales Not With Huboo" at bounding box center [562, 154] width 99 height 20
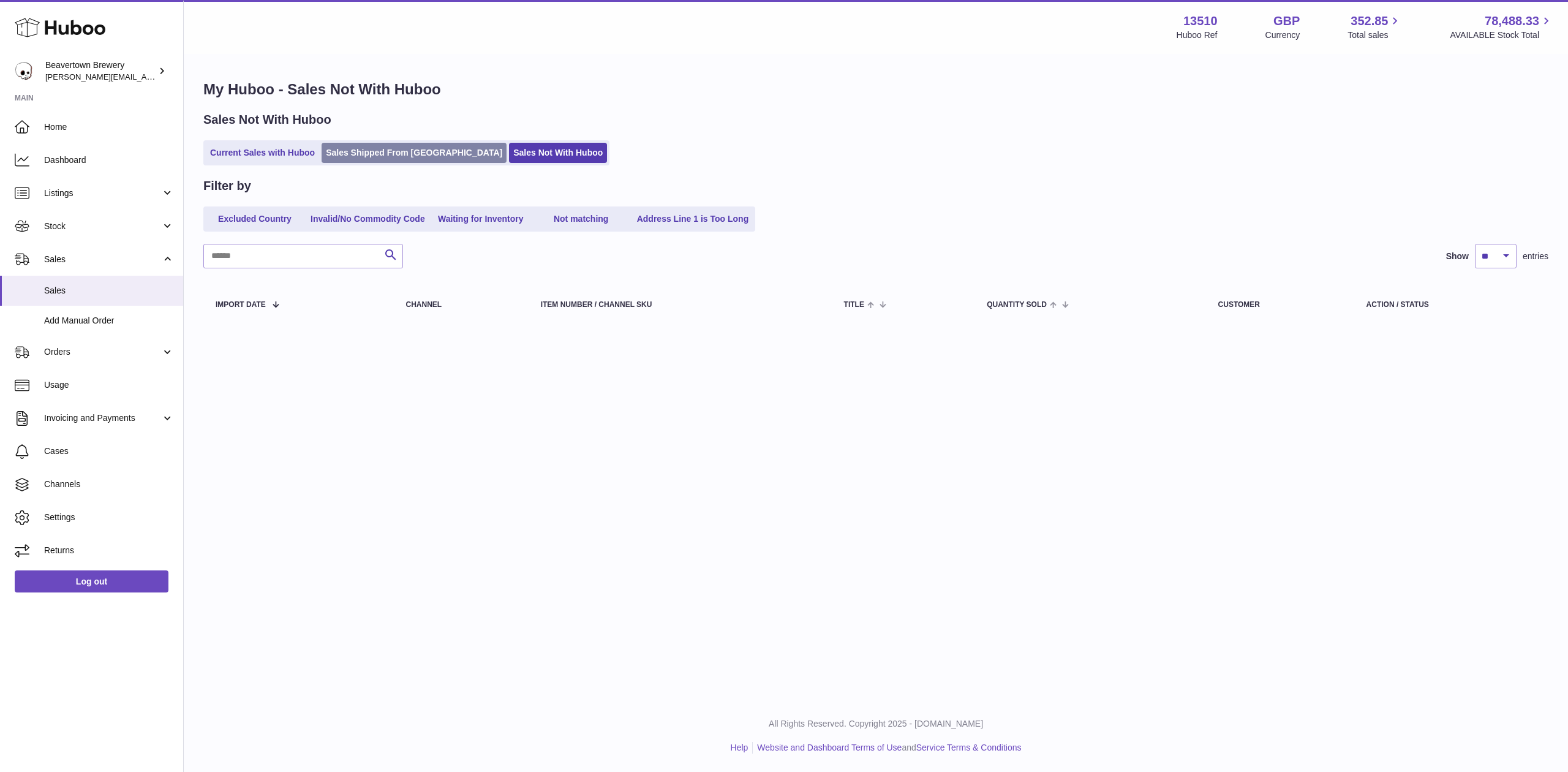
click at [412, 155] on link "Sales Shipped From [GEOGRAPHIC_DATA]" at bounding box center [414, 153] width 185 height 20
